Goal: Task Accomplishment & Management: Manage account settings

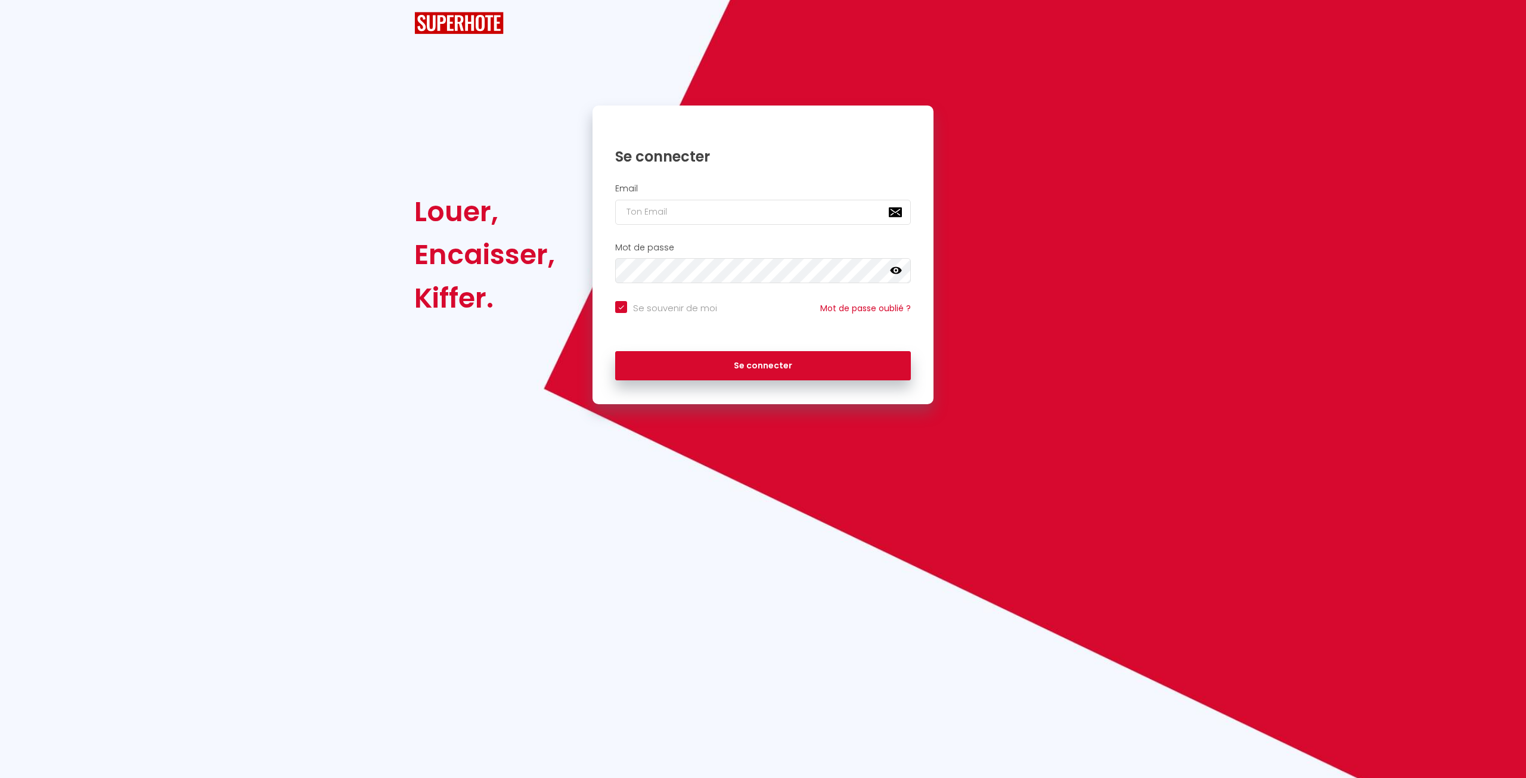
checkbox input "true"
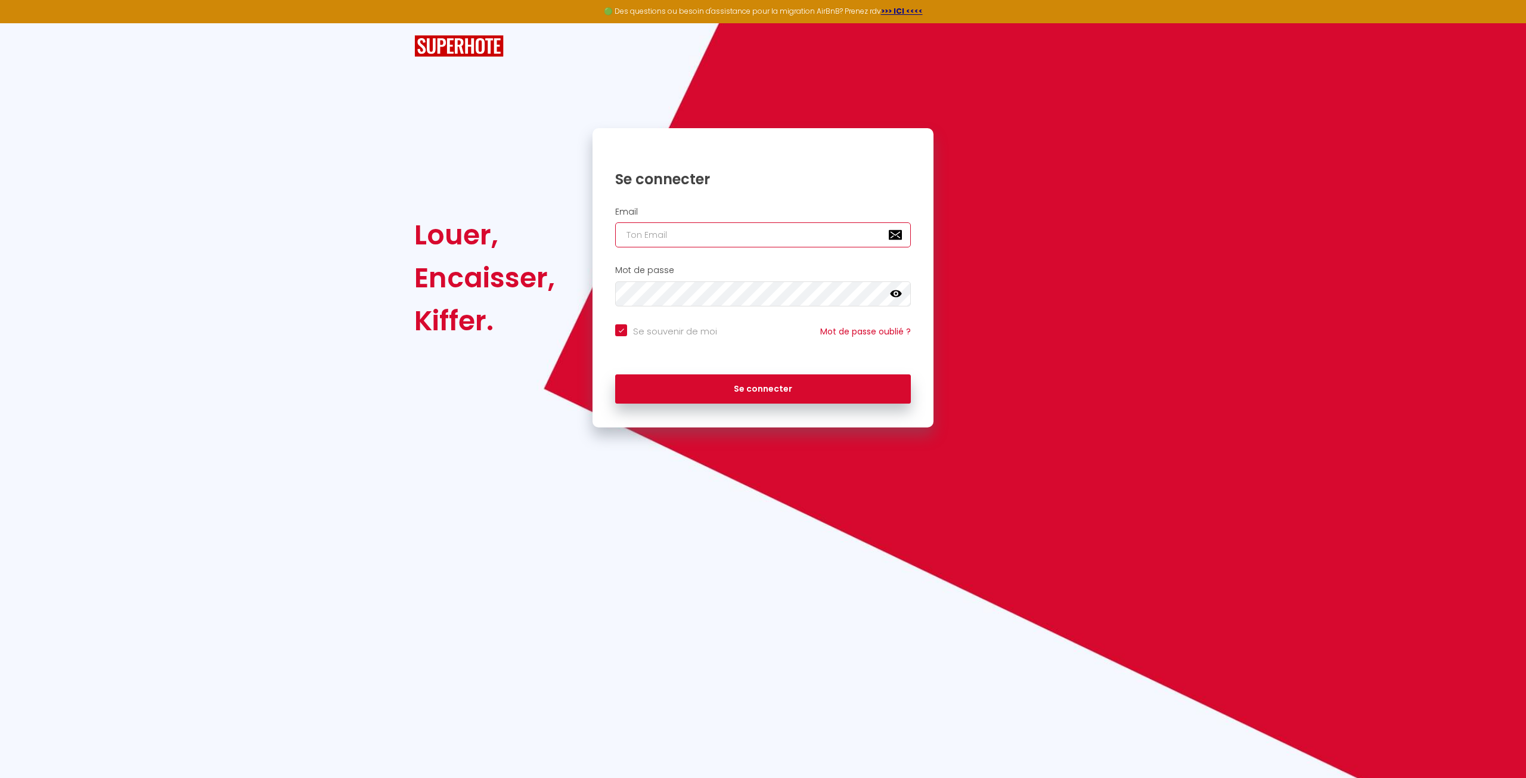
click at [779, 242] on input "email" at bounding box center [763, 234] width 296 height 25
paste input "[EMAIL_ADDRESS][DOMAIN_NAME]"
type input "[EMAIL_ADDRESS][DOMAIN_NAME]"
checkbox input "true"
type input "[EMAIL_ADDRESS][DOMAIN_NAME]"
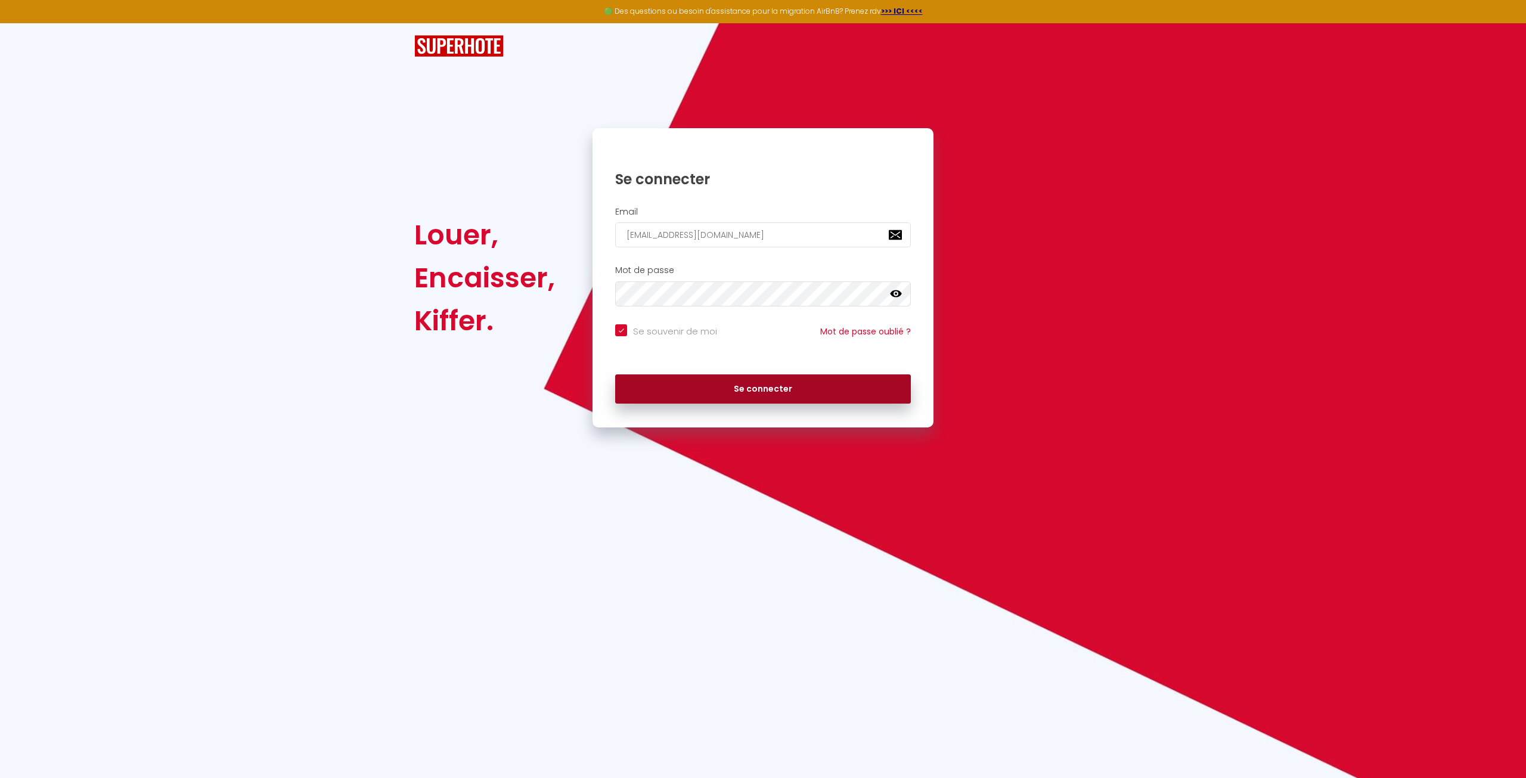
click at [766, 389] on button "Se connecter" at bounding box center [763, 389] width 296 height 30
checkbox input "true"
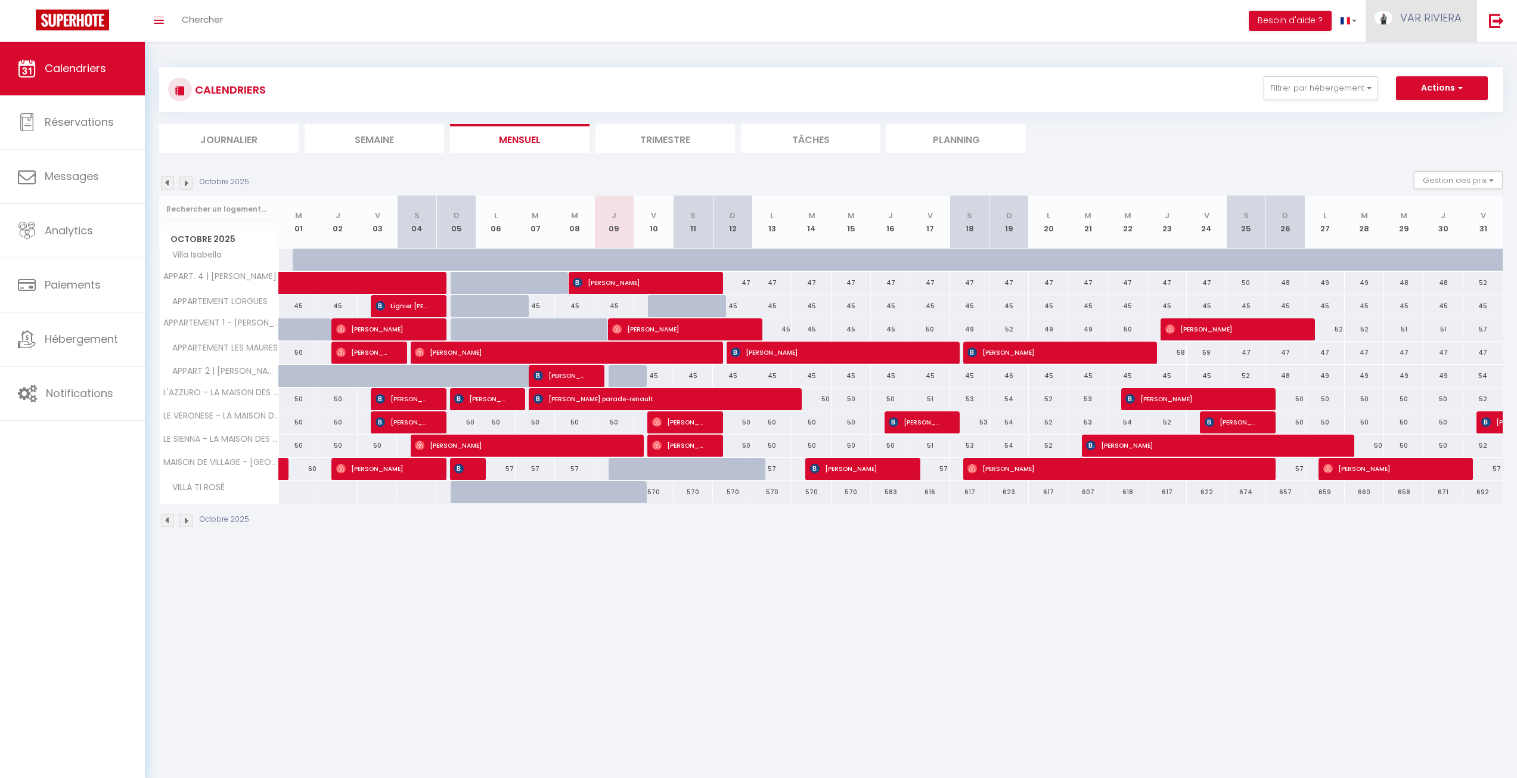
click at [1429, 18] on span "VAR RIVIERA" at bounding box center [1430, 17] width 61 height 15
click at [1431, 66] on link "Paramètres" at bounding box center [1429, 59] width 88 height 20
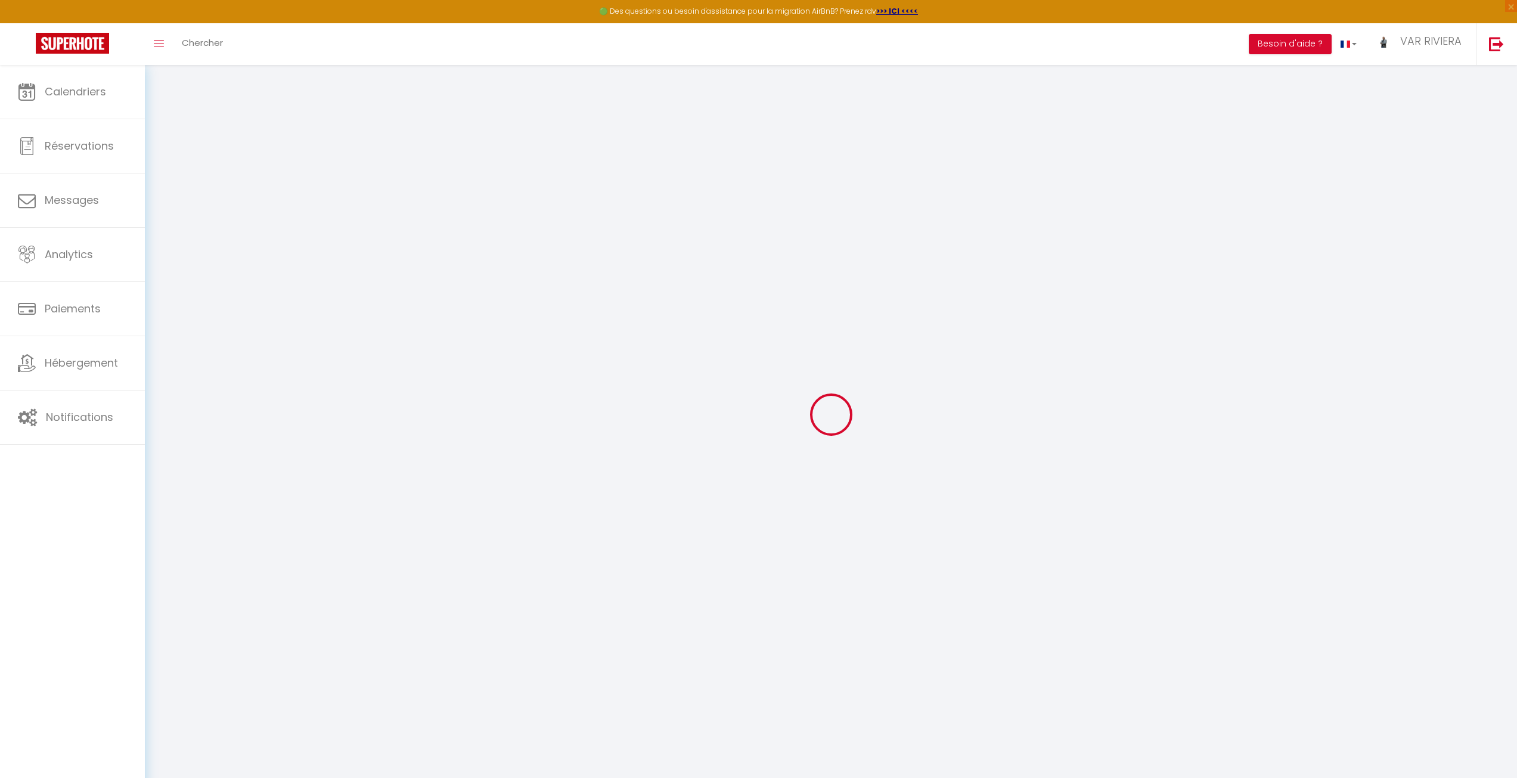
type input "uUsU6uOgfi5qe0spUXand1Tcy"
type input "KJ2aGjO1UgU9hAprN8S1LxHoz"
type input "[URL][DOMAIN_NAME]"
select select "fr"
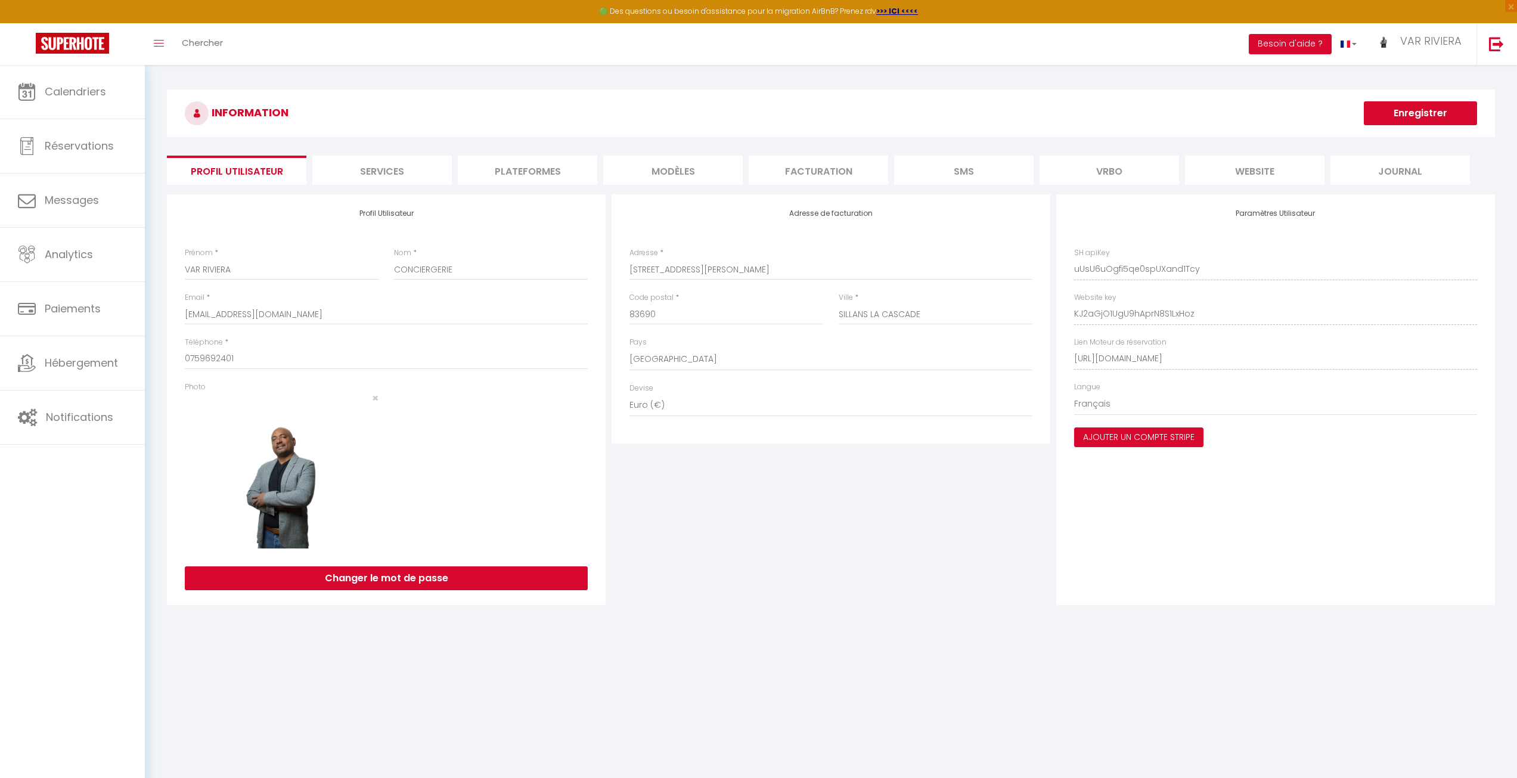
click at [1176, 178] on li "Vrbo" at bounding box center [1109, 170] width 139 height 29
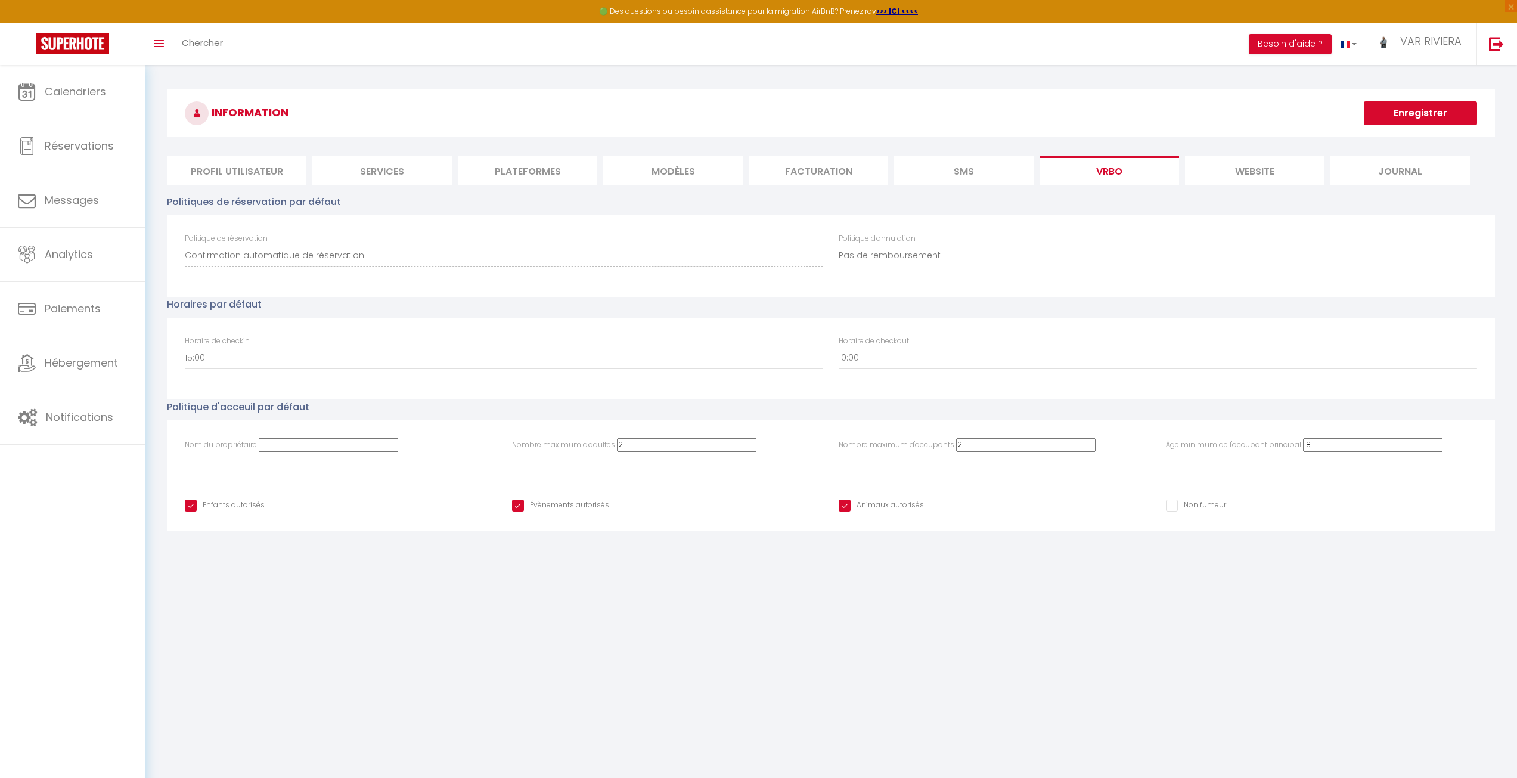
drag, startPoint x: 1214, startPoint y: 172, endPoint x: 1223, endPoint y: 170, distance: 9.6
click at [1216, 172] on li "website" at bounding box center [1254, 170] width 139 height 29
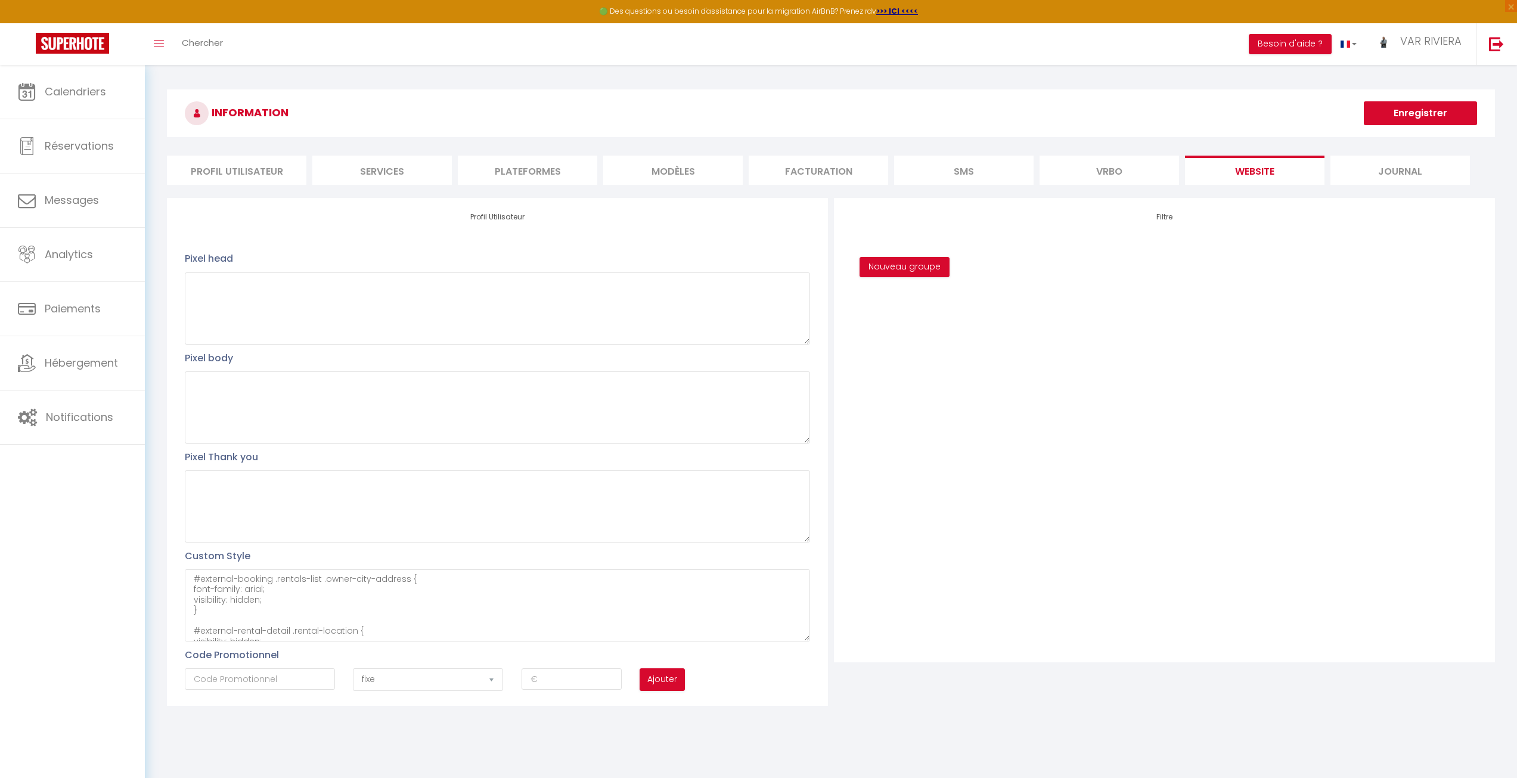
scroll to position [94, 0]
click at [303, 627] on textarea "#external-booking .rentals-list .owner-city-address { font-family: arial; visib…" at bounding box center [497, 605] width 625 height 72
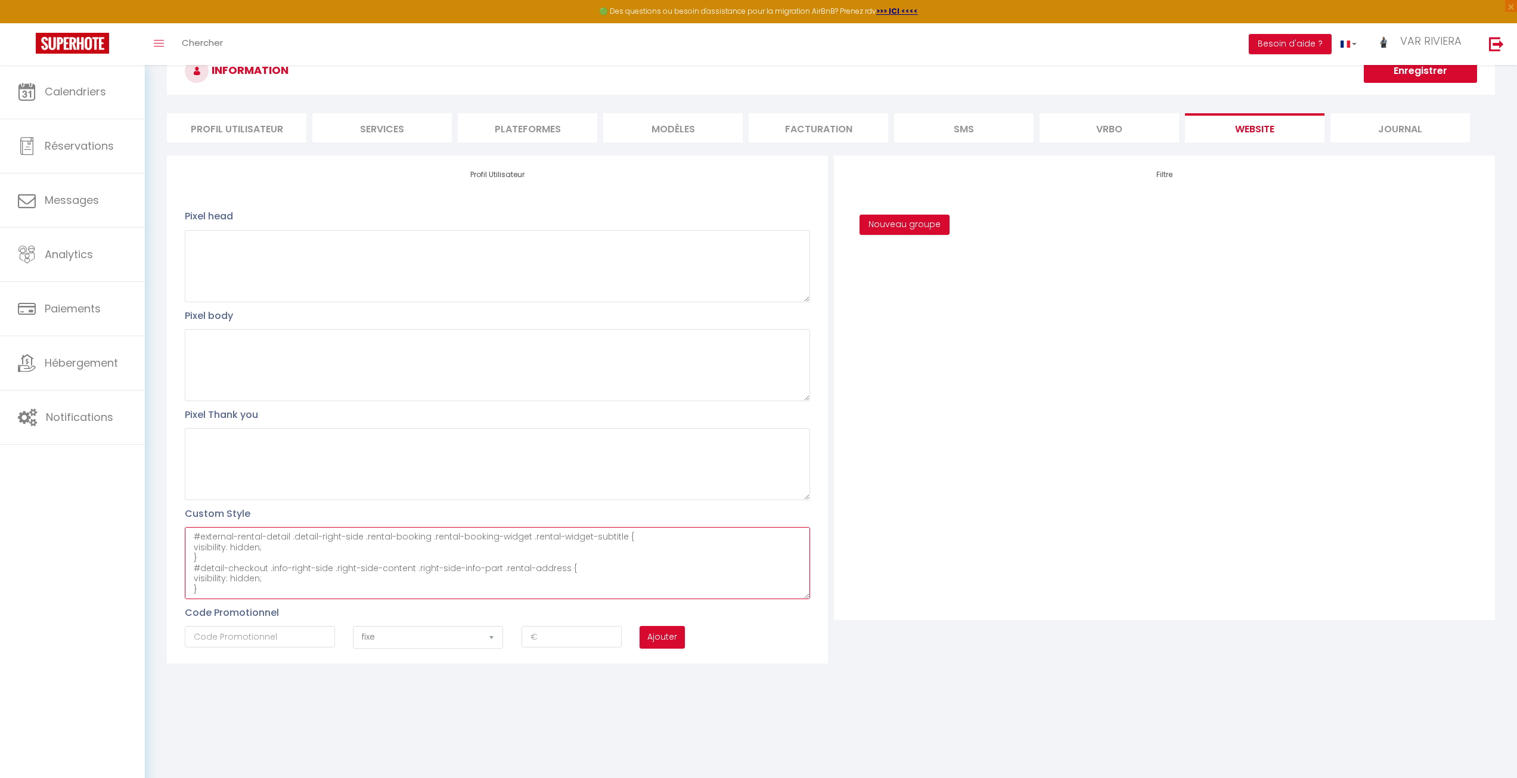
scroll to position [65, 0]
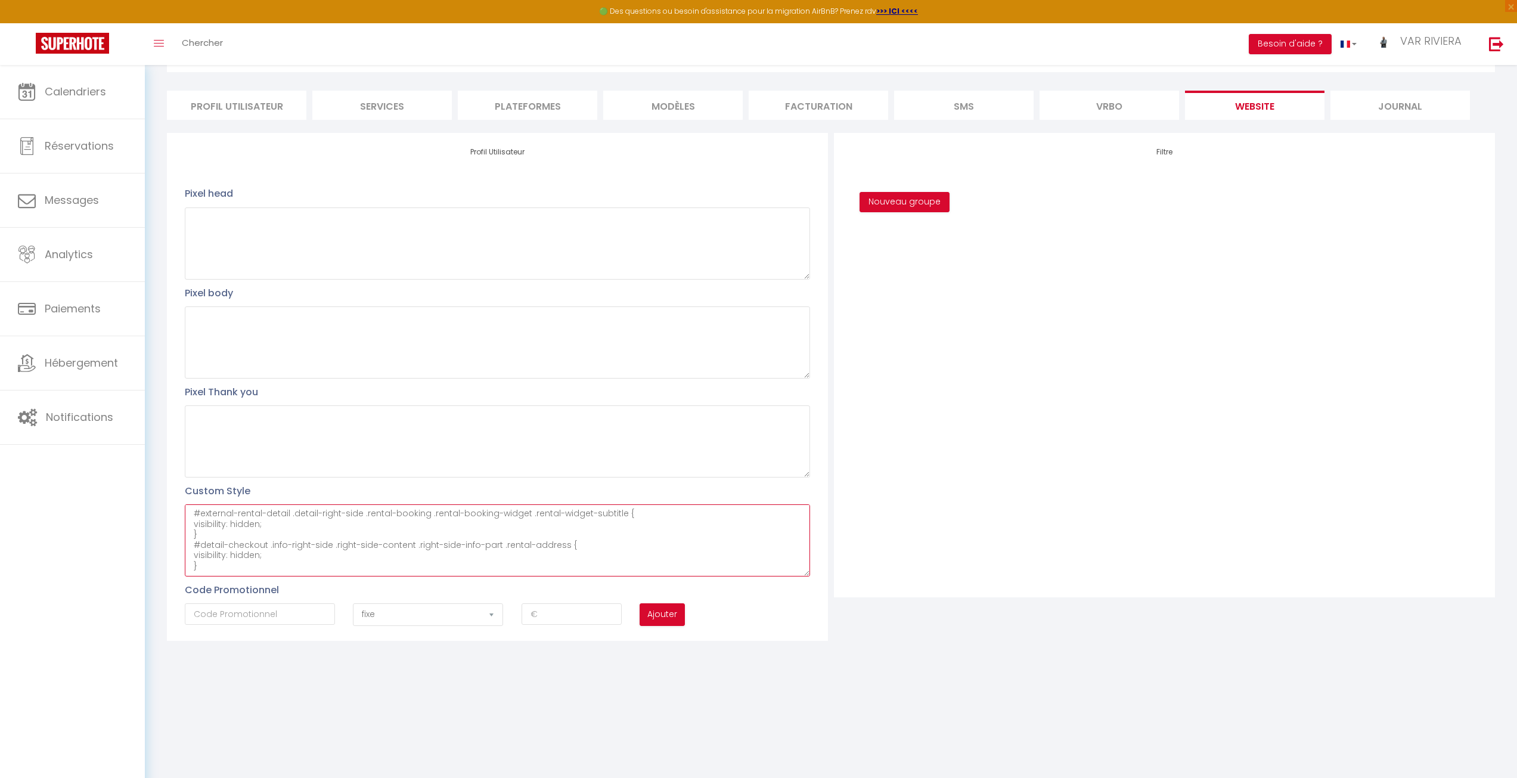
paste textarea "Il vous faut rajouter : #details-rental > div.col-12.col-sm-12.col-lg-8.pt-40 >…"
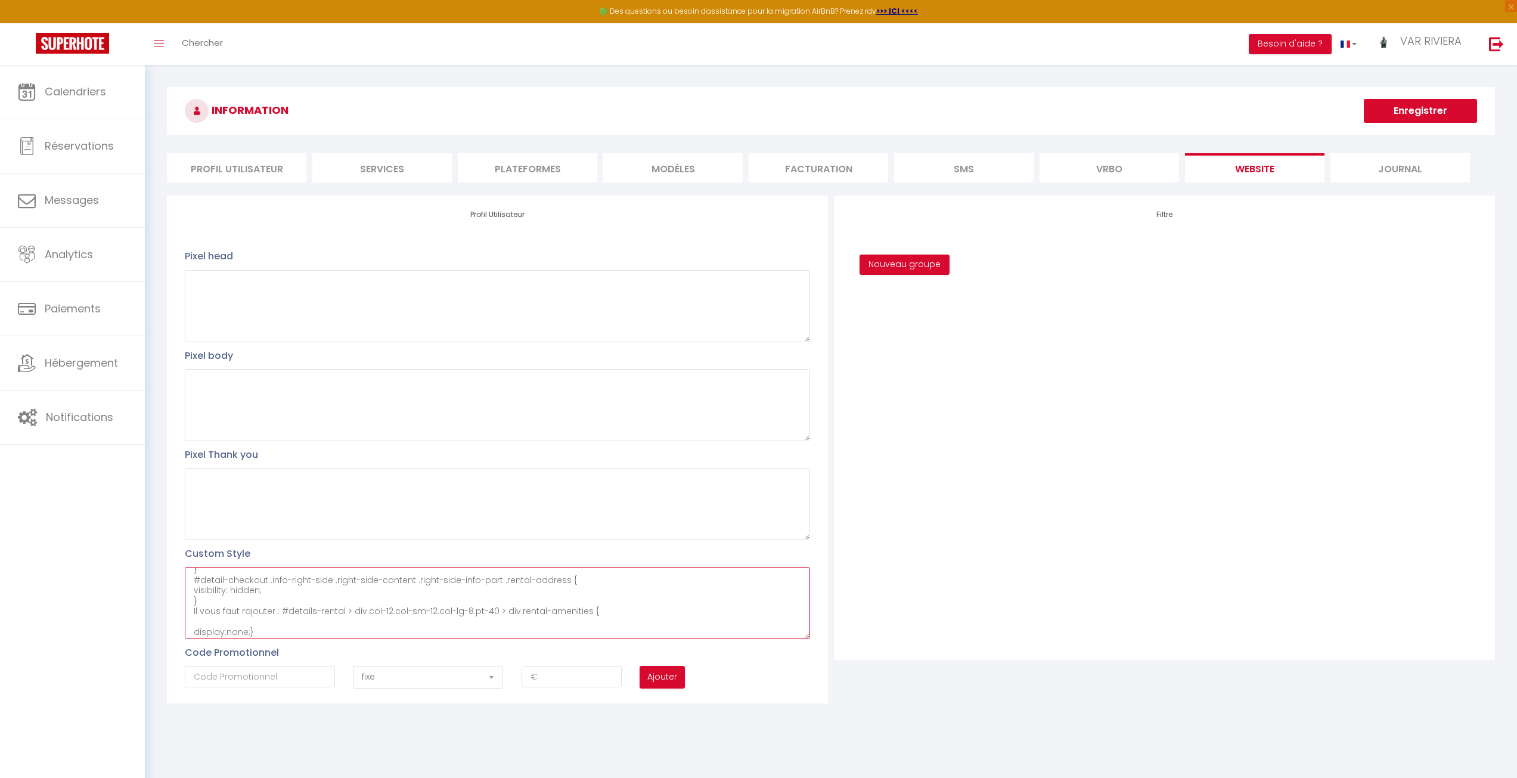
scroll to position [0, 0]
type textarea "#external-booking .rentals-list .owner-city-address { font-family: arial; visib…"
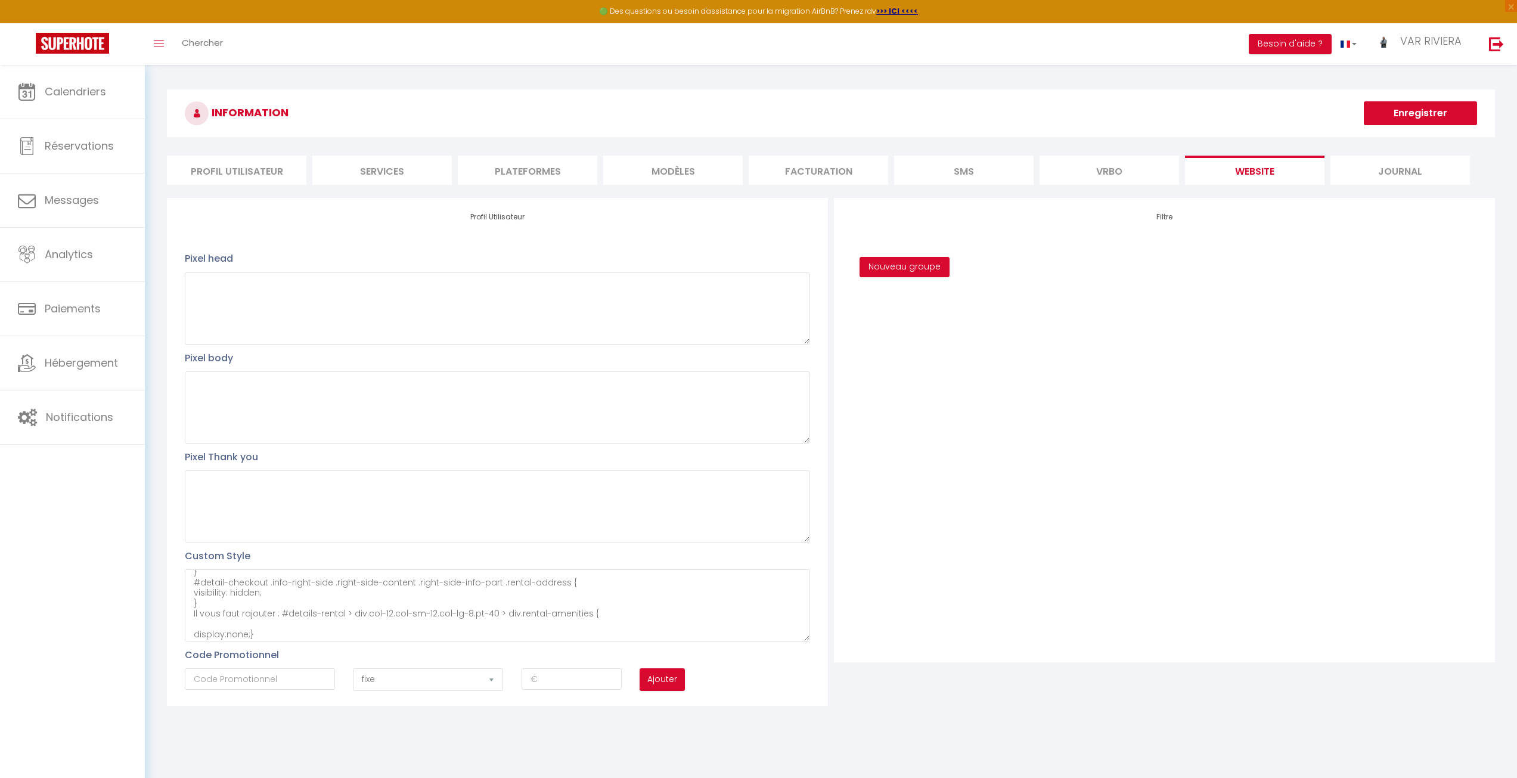
click at [1414, 104] on button "Enregistrer" at bounding box center [1420, 113] width 113 height 24
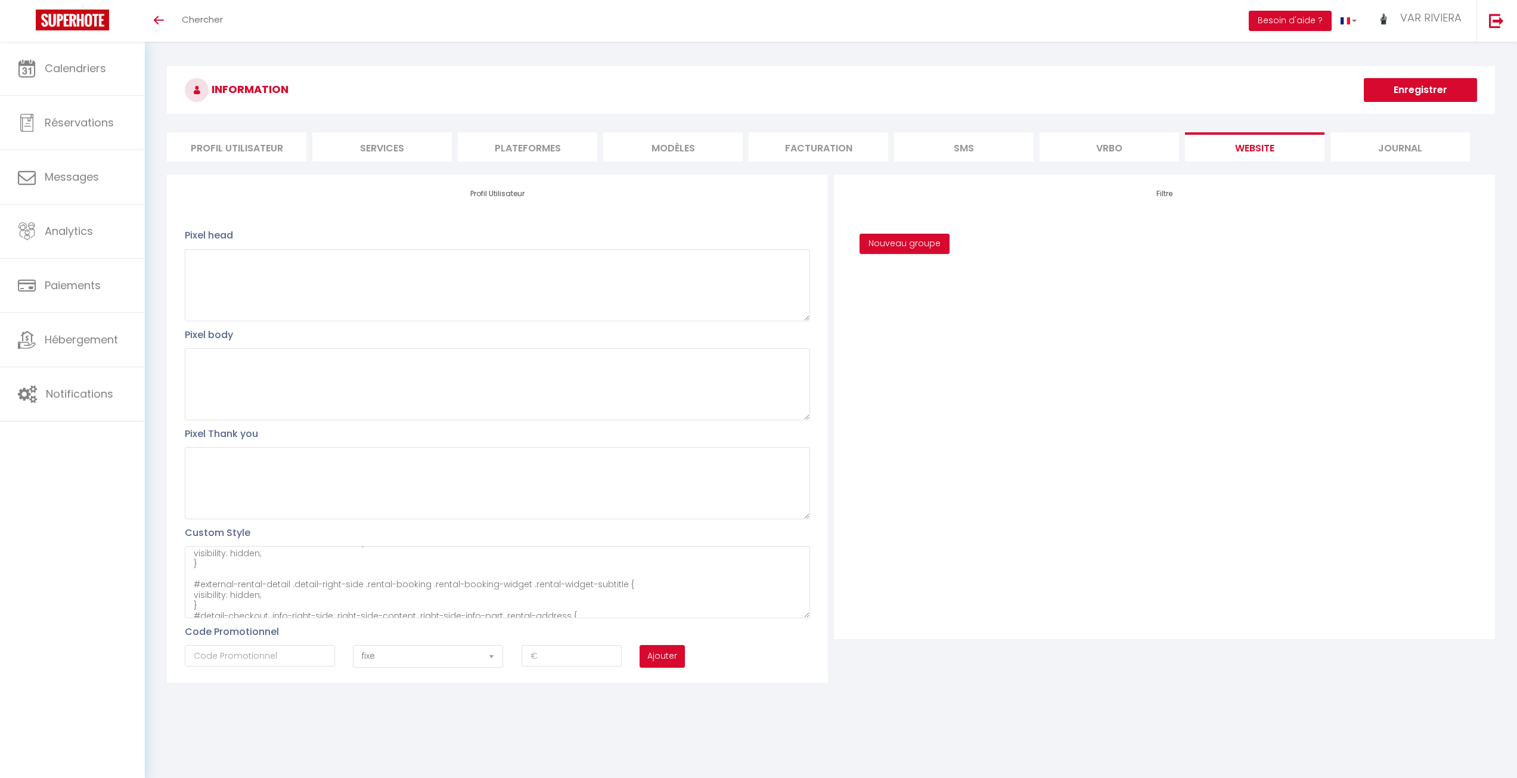
scroll to position [94, 0]
click at [333, 622] on div "Profil Utilisateur Pixel head Pixel body Pixel Thank you Custom Style #external…" at bounding box center [497, 429] width 661 height 508
click at [333, 616] on textarea "#external-booking .rentals-list .owner-city-address { font-family: arial; visib…" at bounding box center [497, 582] width 625 height 72
paste textarea "Il vous faut rajouter : #details-rental > div.col-12.col-sm-12.col-lg-8.pt-40 >…"
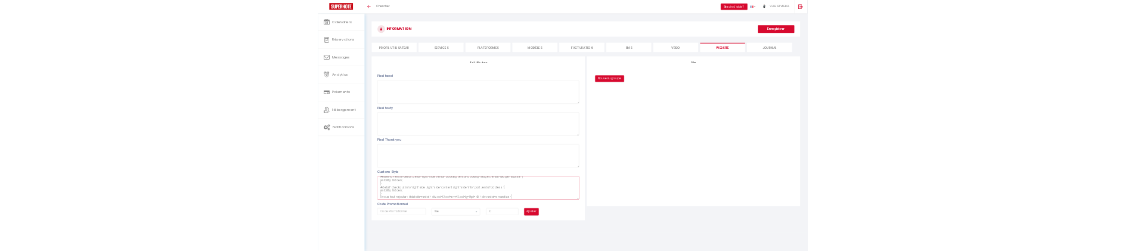
scroll to position [122, 0]
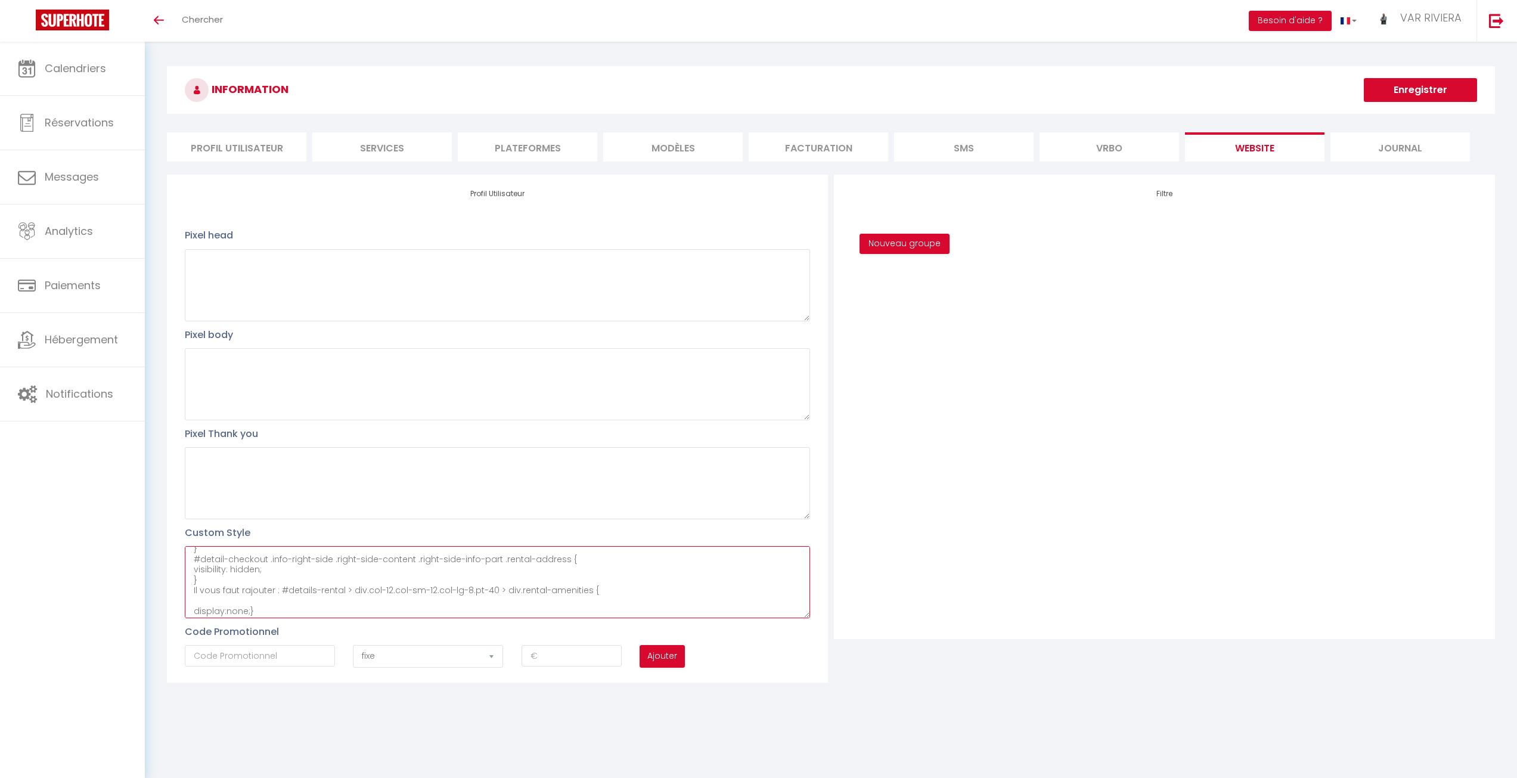
type textarea "#external-booking .rentals-list .owner-city-address { font-family: arial; visib…"
click at [1449, 91] on button "Enregistrer" at bounding box center [1420, 90] width 113 height 24
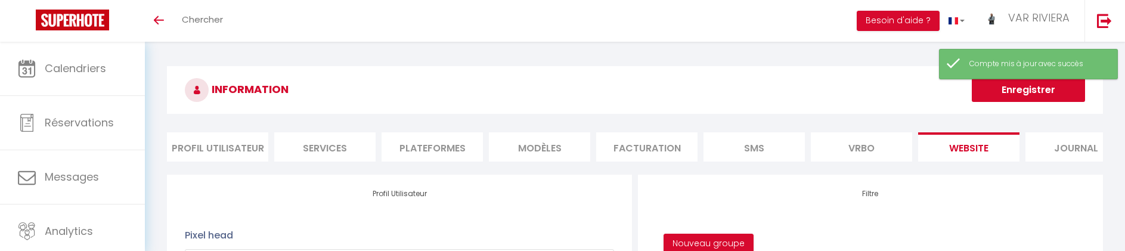
scroll to position [132, 0]
